Goal: Task Accomplishment & Management: Manage account settings

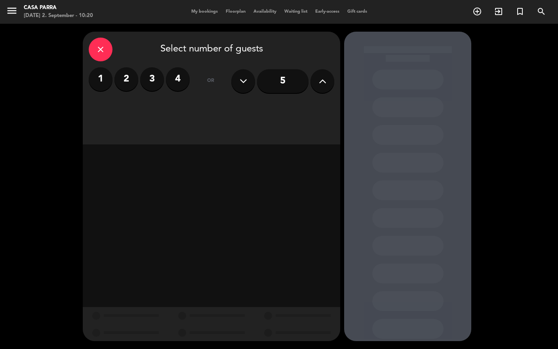
click at [201, 13] on span "My bookings" at bounding box center [204, 12] width 34 height 4
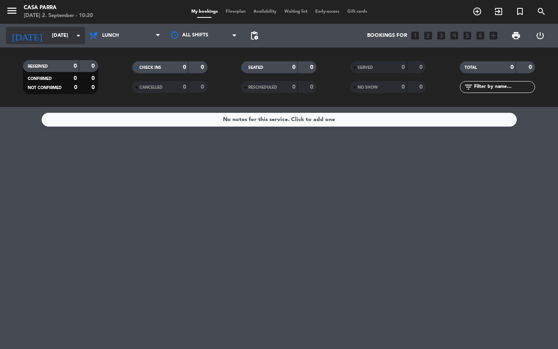
click at [48, 39] on input "[DATE]" at bounding box center [82, 36] width 68 height 14
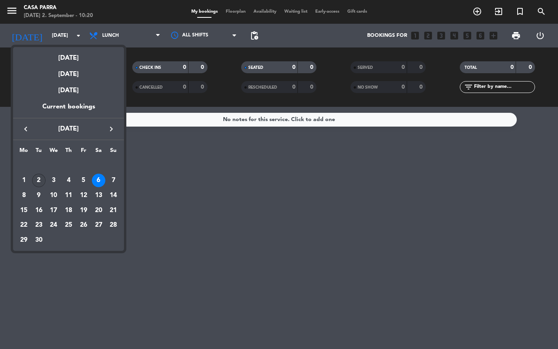
click at [39, 181] on div "2" at bounding box center [38, 180] width 13 height 13
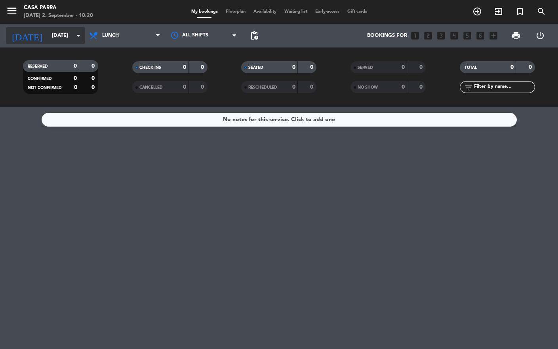
click at [48, 34] on input "[DATE]" at bounding box center [82, 36] width 68 height 14
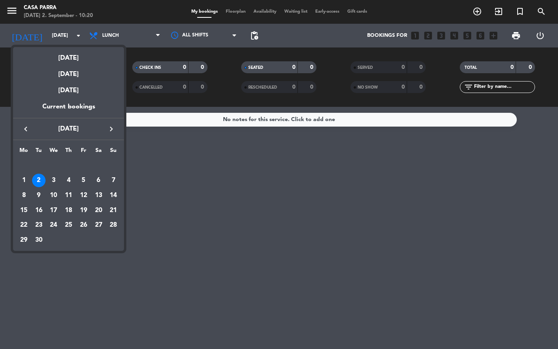
click at [38, 179] on div "2" at bounding box center [38, 180] width 13 height 13
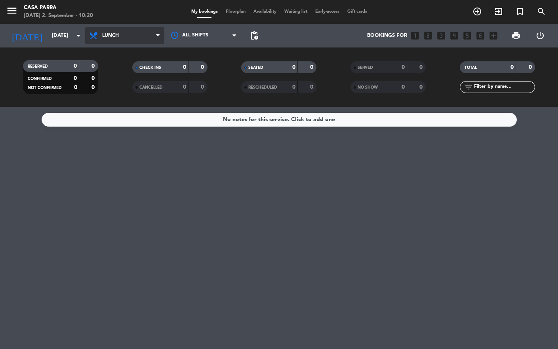
click at [132, 38] on span "Lunch" at bounding box center [124, 35] width 79 height 17
click at [118, 55] on div "menu Casa [PERSON_NAME] [DATE] 2. September - 10:20 My bookings Floorplan Avail…" at bounding box center [279, 53] width 558 height 107
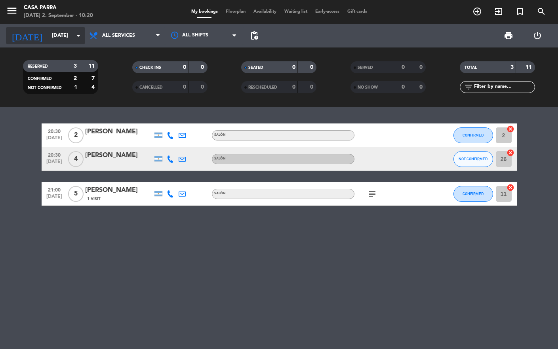
click at [48, 39] on input "[DATE]" at bounding box center [82, 36] width 68 height 14
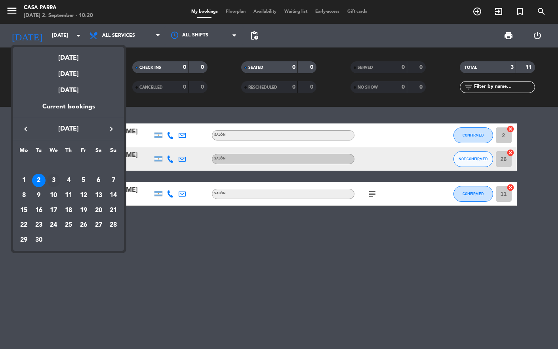
click at [57, 177] on div "3" at bounding box center [53, 180] width 13 height 13
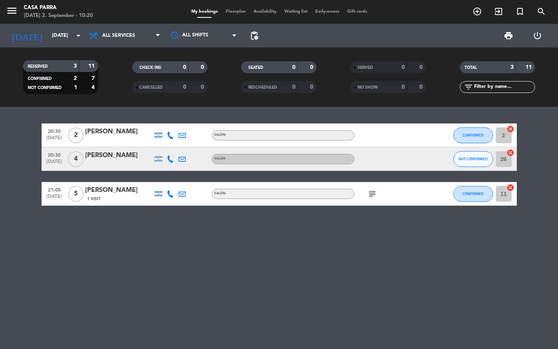
type input "[DATE]"
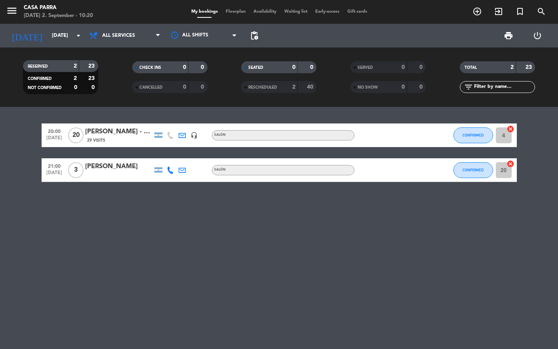
click at [99, 133] on div "[PERSON_NAME] - amiga nacho, evento google" at bounding box center [118, 132] width 67 height 10
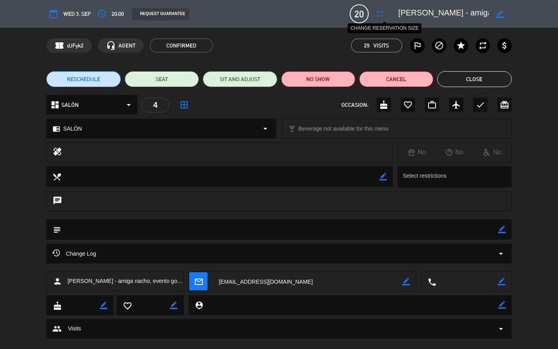
click at [376, 15] on icon "fullscreen" at bounding box center [380, 14] width 10 height 10
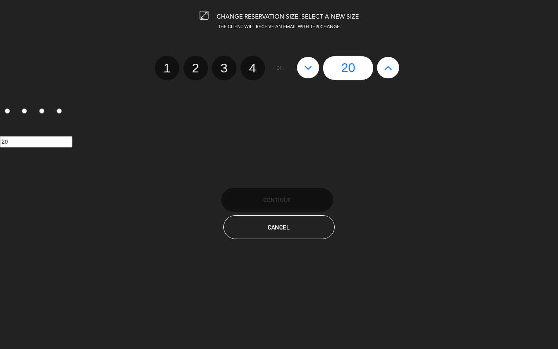
click at [395, 65] on button at bounding box center [388, 67] width 22 height 21
type input "21"
click at [395, 65] on button at bounding box center [388, 67] width 22 height 21
type input "22"
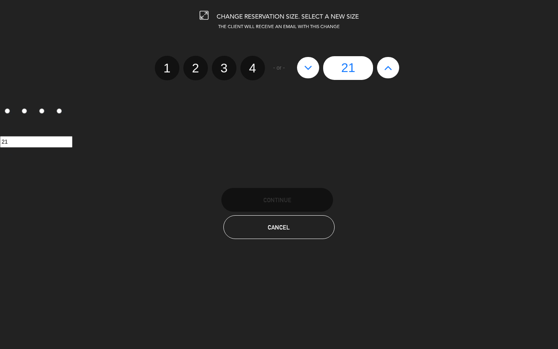
type input "22"
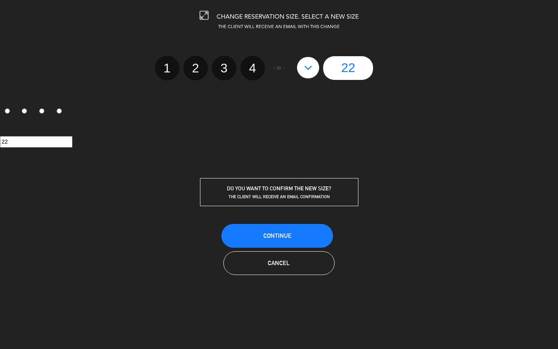
click at [395, 65] on div "22" at bounding box center [348, 68] width 110 height 24
click at [387, 61] on div "22" at bounding box center [348, 68] width 110 height 24
click at [267, 232] on span "Continue" at bounding box center [277, 235] width 28 height 7
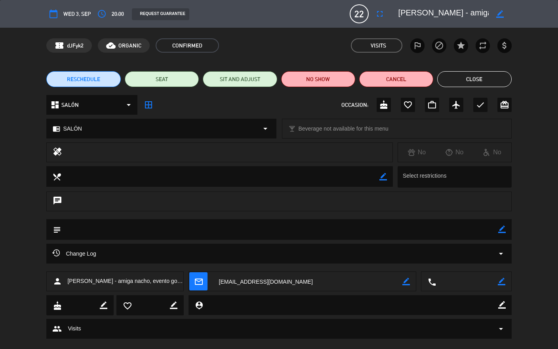
click at [468, 79] on button "Close" at bounding box center [474, 79] width 74 height 16
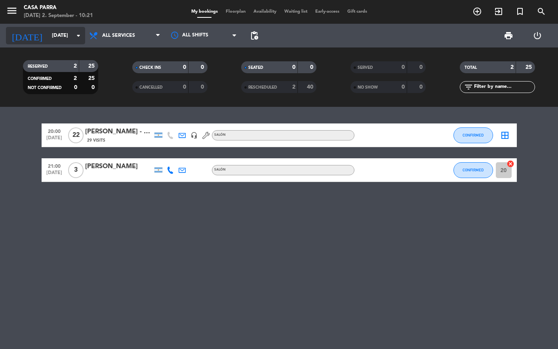
click at [56, 36] on input "[DATE]" at bounding box center [82, 36] width 68 height 14
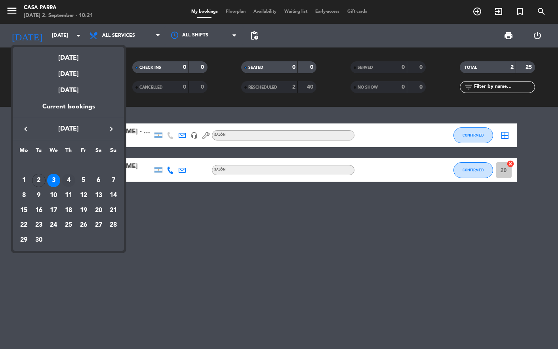
click at [64, 178] on div "4" at bounding box center [68, 180] width 13 height 13
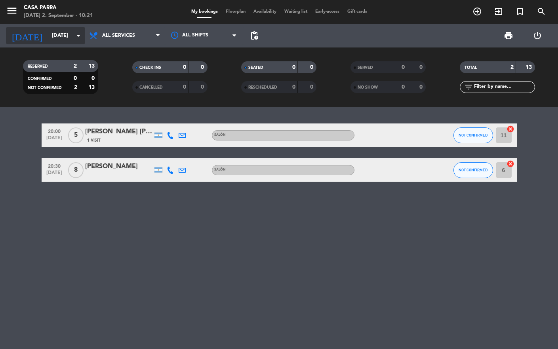
click at [48, 36] on input "[DATE]" at bounding box center [82, 36] width 68 height 14
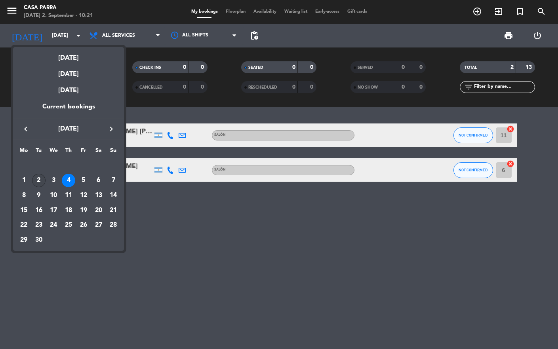
click at [38, 178] on div "2" at bounding box center [38, 180] width 13 height 13
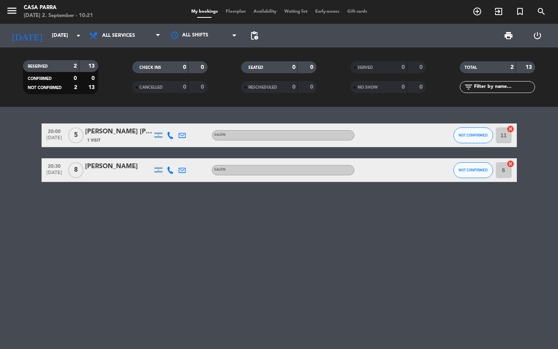
type input "[DATE]"
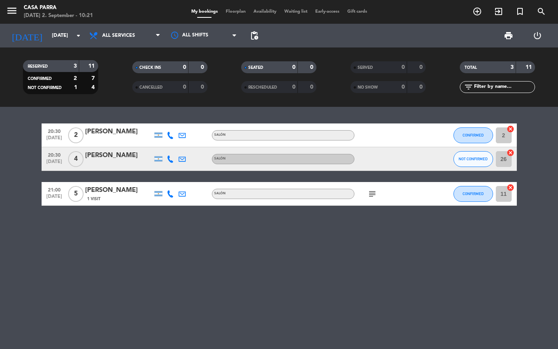
click at [114, 232] on div "20:30 [DATE] 2 [PERSON_NAME] SALÓN CONFIRMED 2 cancel 20:30 [DATE] 4 [PERSON_NA…" at bounding box center [279, 228] width 558 height 242
click at [371, 189] on icon "subject" at bounding box center [372, 194] width 10 height 10
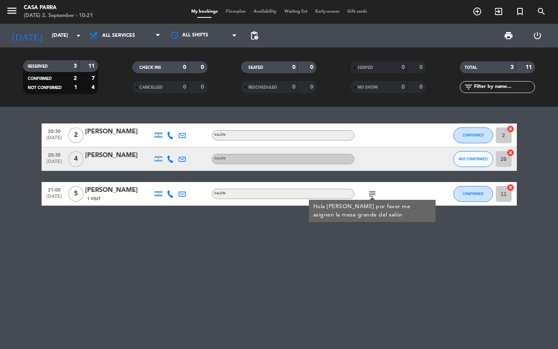
click at [352, 241] on div "20:30 [DATE] 2 [PERSON_NAME] SALÓN CONFIRMED 2 cancel 20:30 [DATE] 4 [PERSON_NA…" at bounding box center [279, 228] width 558 height 242
